Goal: Find specific page/section: Find specific page/section

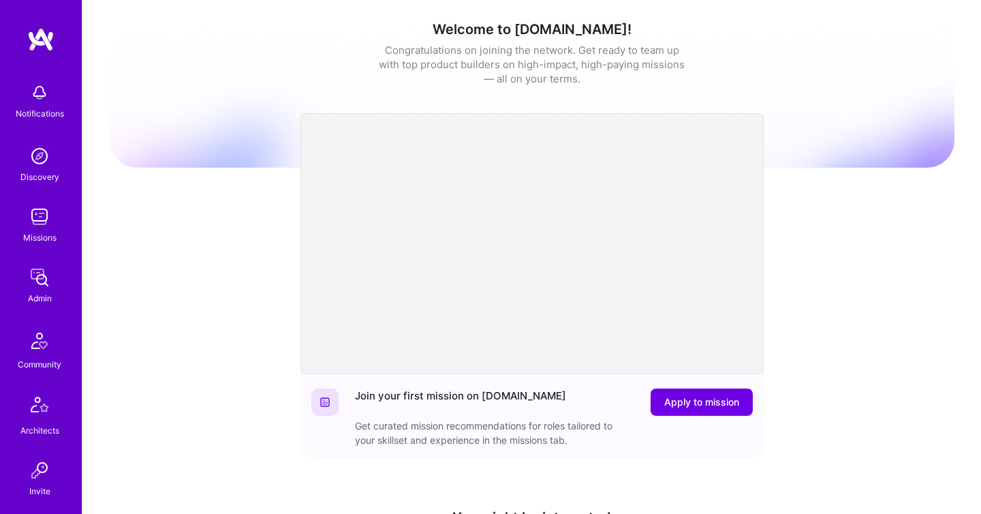
scroll to position [402, 0]
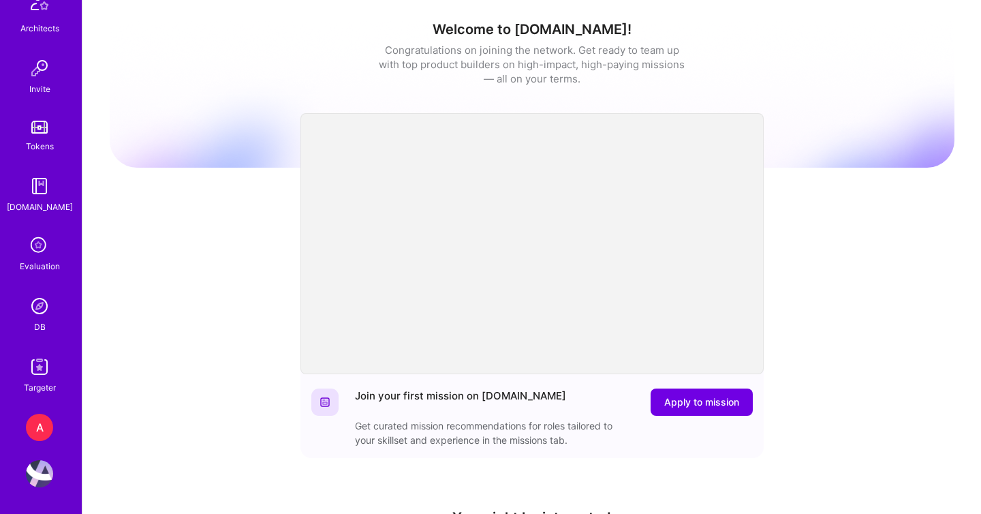
click at [37, 303] on img at bounding box center [39, 305] width 27 height 27
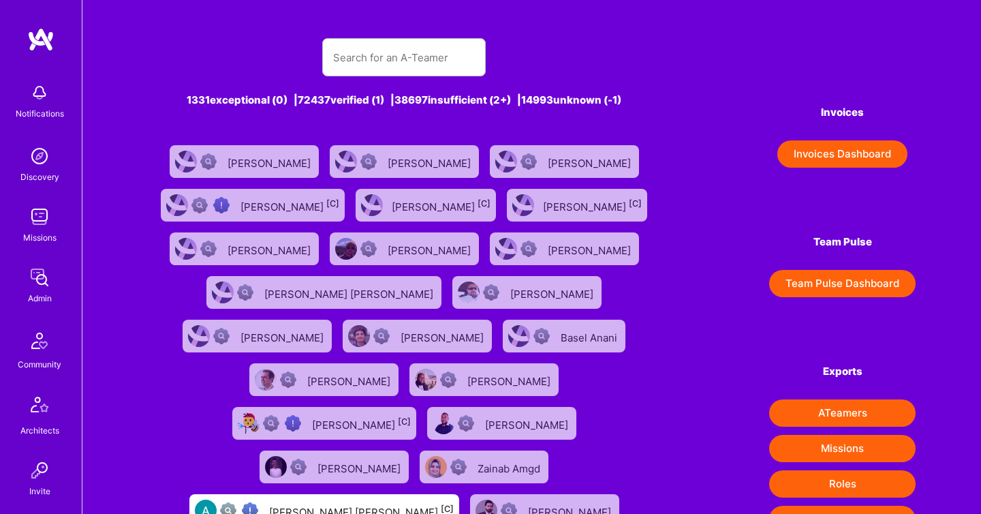
click at [44, 285] on img at bounding box center [39, 277] width 27 height 27
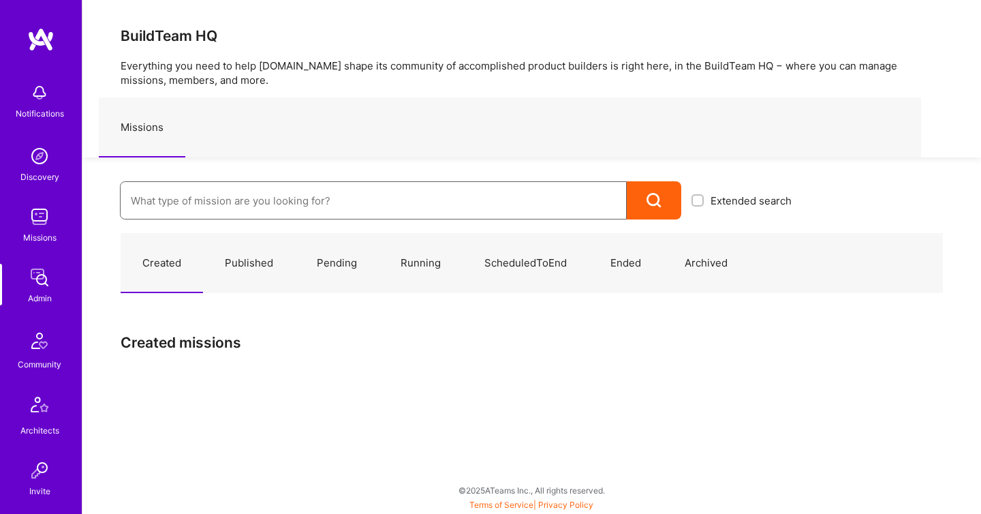
click at [209, 212] on input at bounding box center [373, 200] width 485 height 35
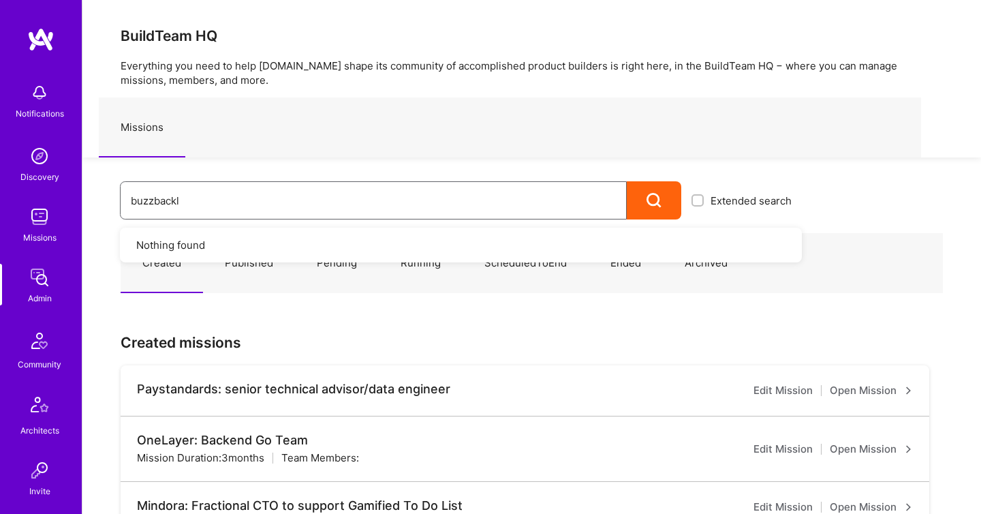
type input "buzzback"
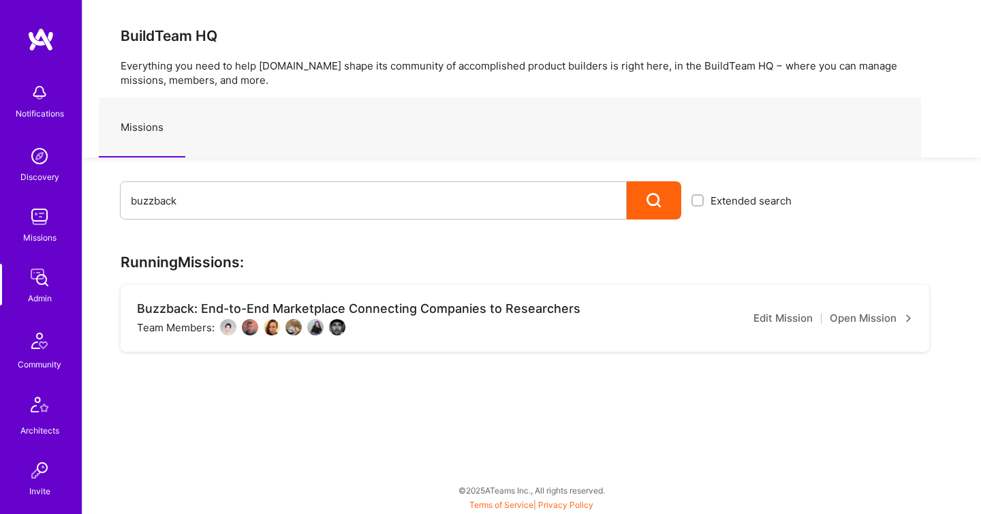
click at [891, 324] on link "Open Mission" at bounding box center [871, 318] width 83 height 16
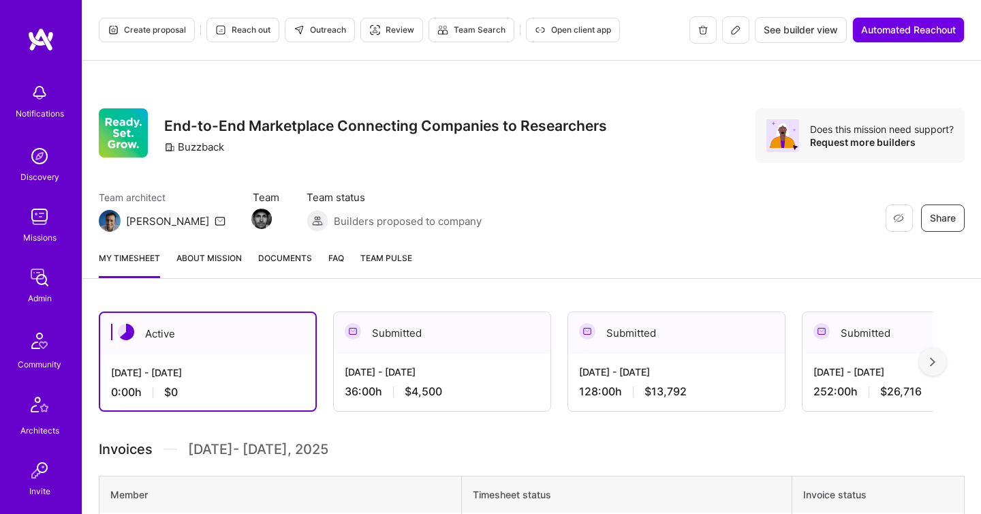
click at [262, 271] on link "Documents" at bounding box center [285, 264] width 54 height 27
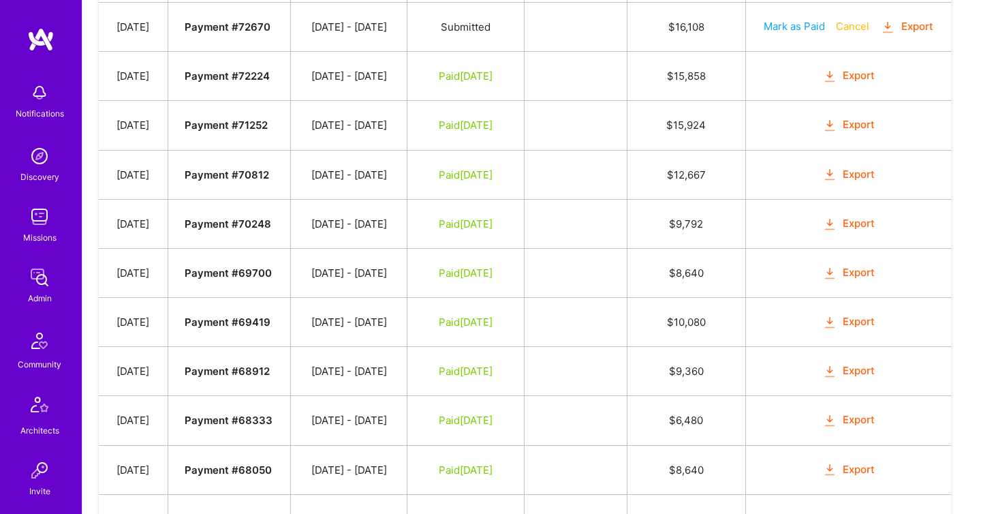
scroll to position [1113, 0]
click at [31, 293] on div "Admin" at bounding box center [40, 298] width 24 height 14
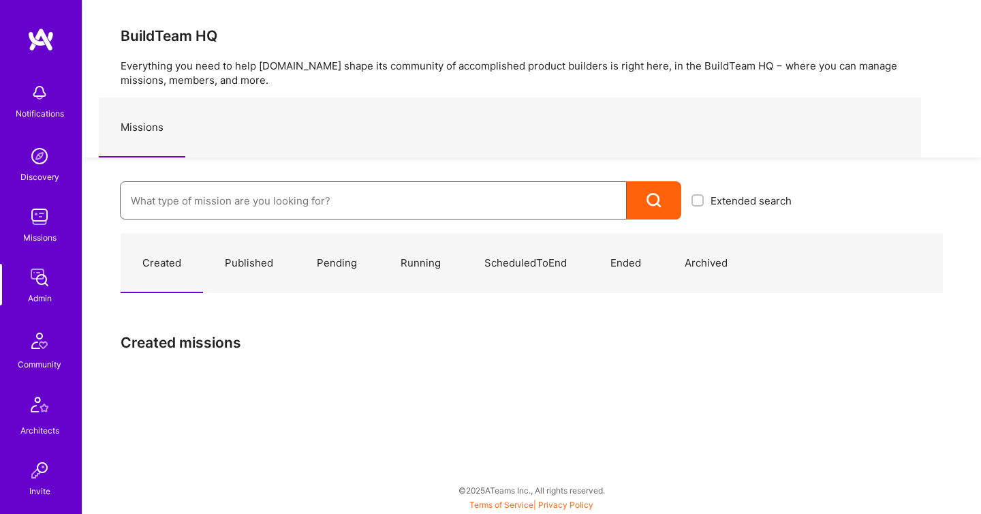
click at [290, 202] on input at bounding box center [373, 200] width 485 height 35
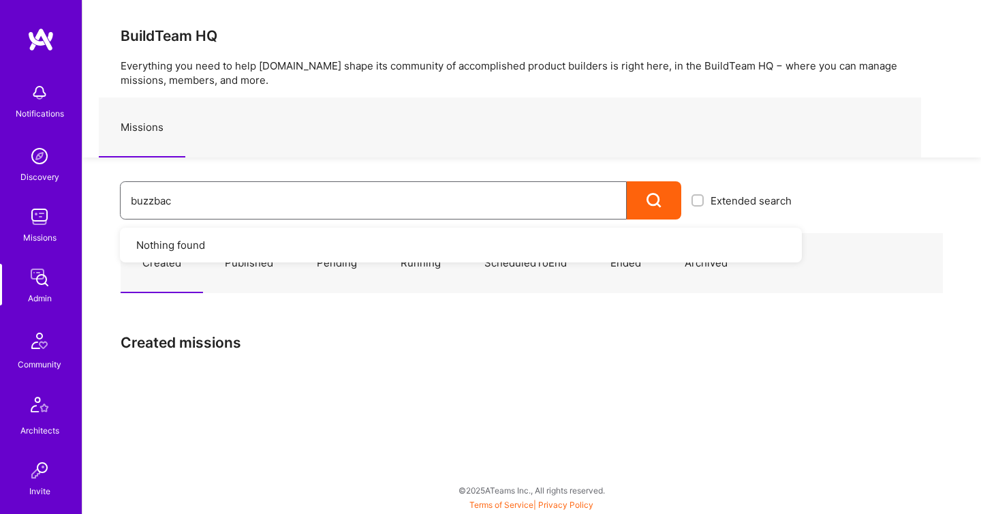
type input "buzzback"
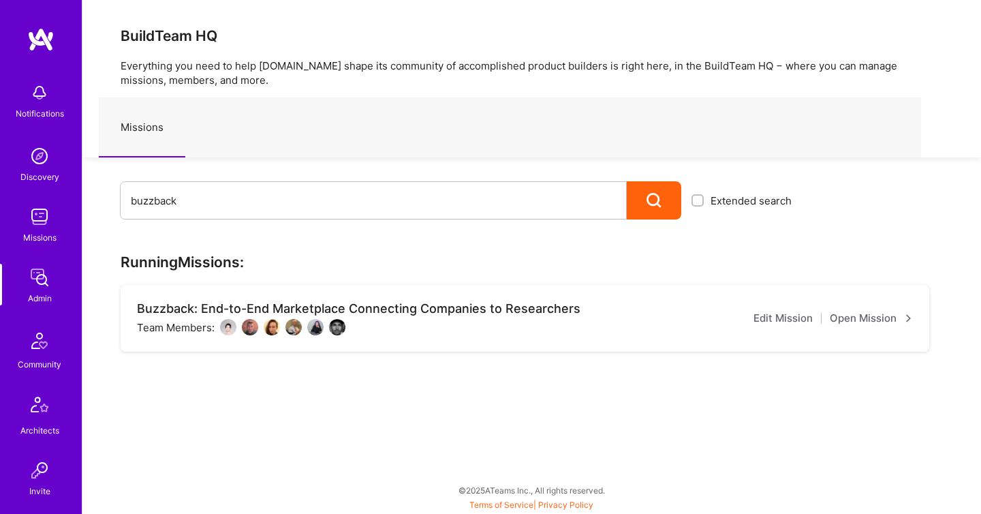
click at [854, 317] on link "Open Mission" at bounding box center [871, 318] width 83 height 16
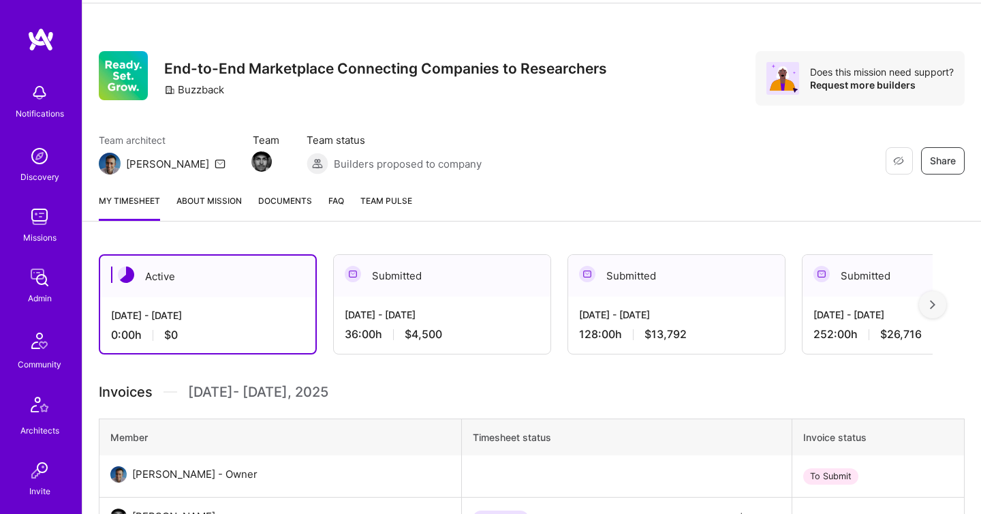
scroll to position [58, 0]
click at [267, 205] on span "Documents" at bounding box center [285, 200] width 54 height 14
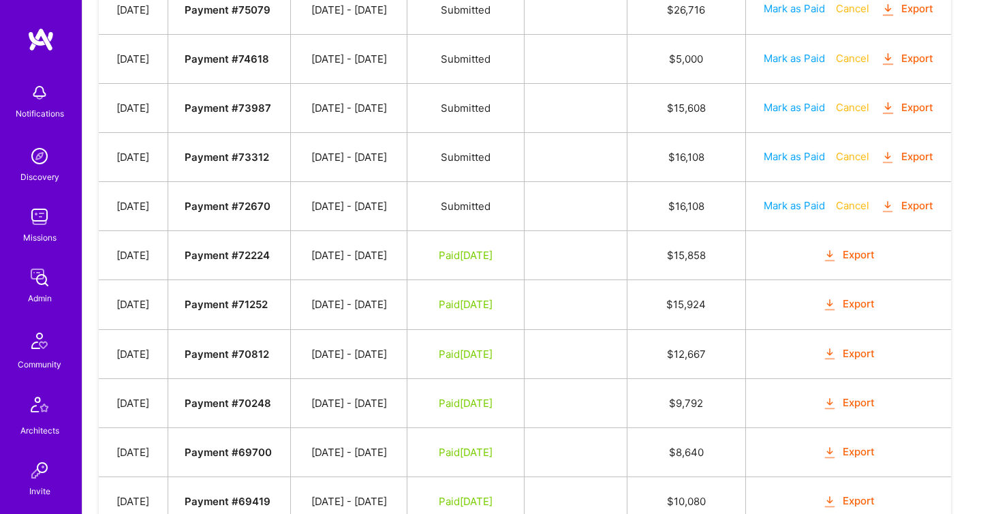
scroll to position [906, 0]
